Goal: Task Accomplishment & Management: Manage account settings

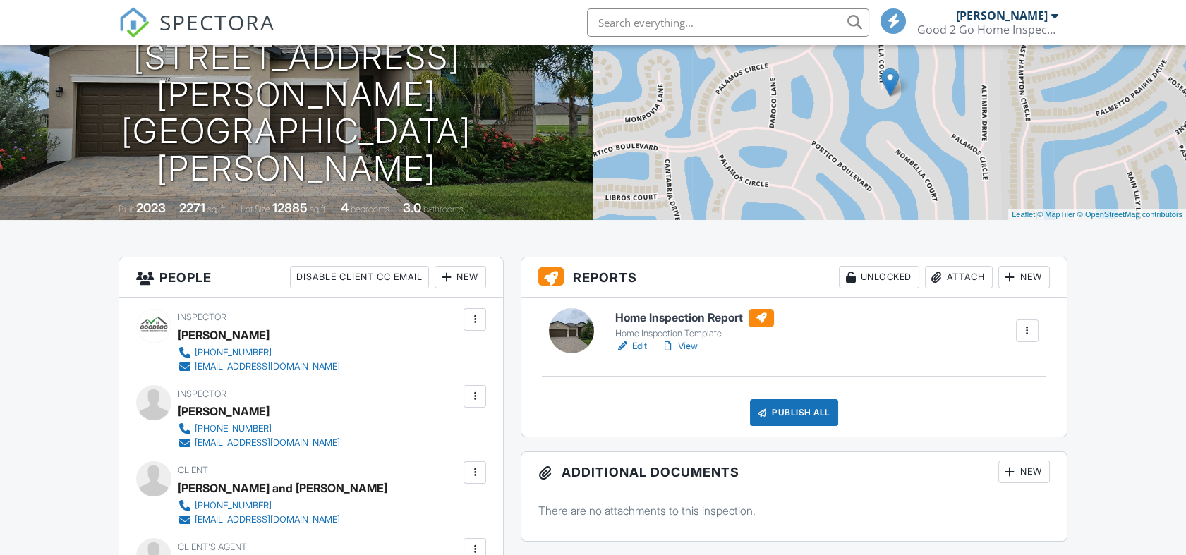
click at [681, 321] on h6 "Home Inspection Report" at bounding box center [694, 318] width 159 height 18
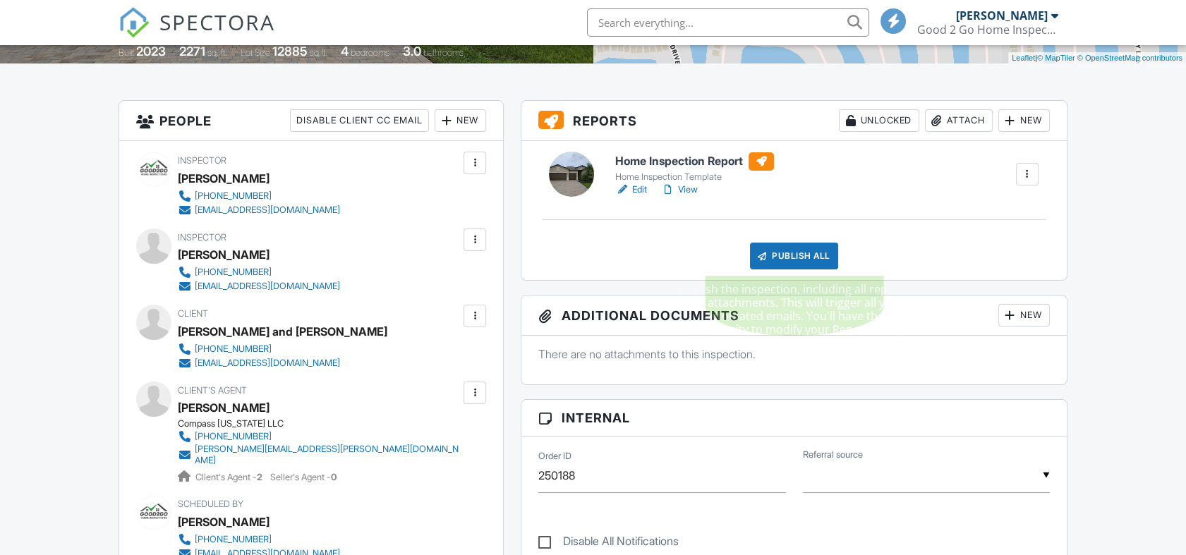
click at [789, 251] on div "Publish All" at bounding box center [794, 256] width 88 height 27
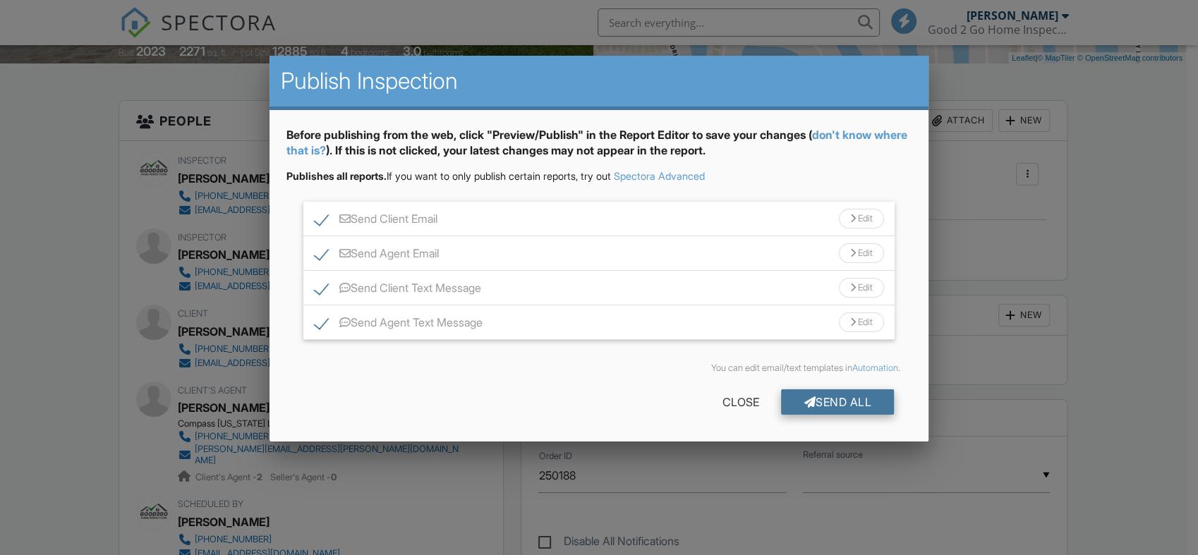
click at [832, 397] on div "Send All" at bounding box center [837, 401] width 113 height 25
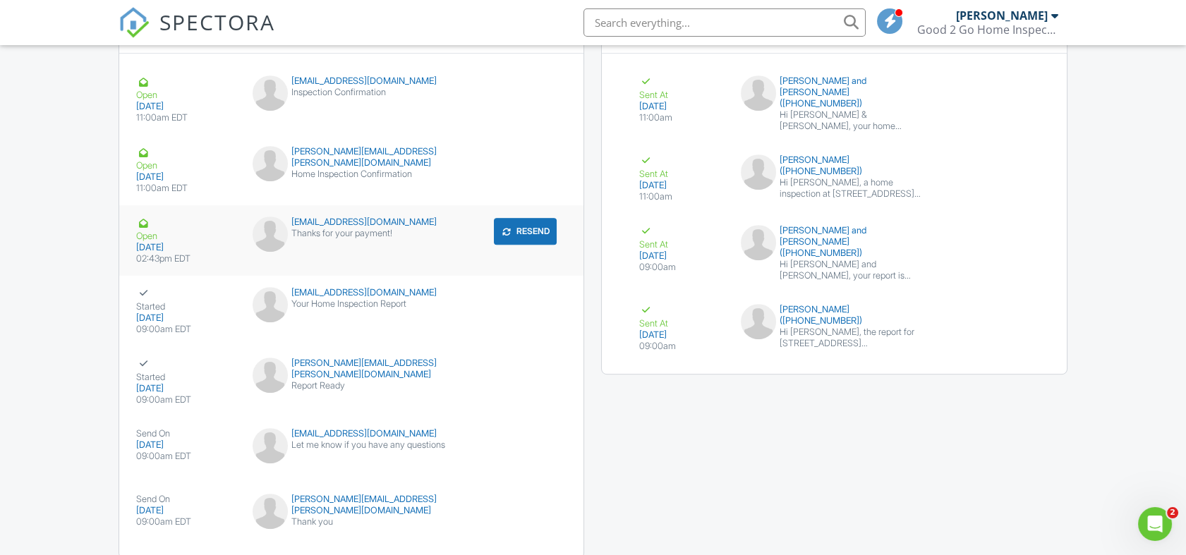
scroll to position [1616, 0]
